Goal: Task Accomplishment & Management: Manage account settings

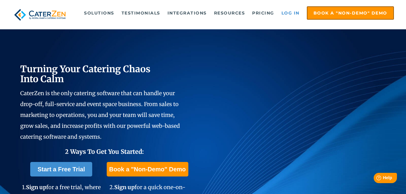
click at [293, 15] on link "Log in" at bounding box center [290, 13] width 24 height 12
click at [293, 10] on link "Log in" at bounding box center [290, 13] width 24 height 12
click at [290, 12] on link "Log in" at bounding box center [290, 13] width 24 height 12
